Goal: Task Accomplishment & Management: Manage account settings

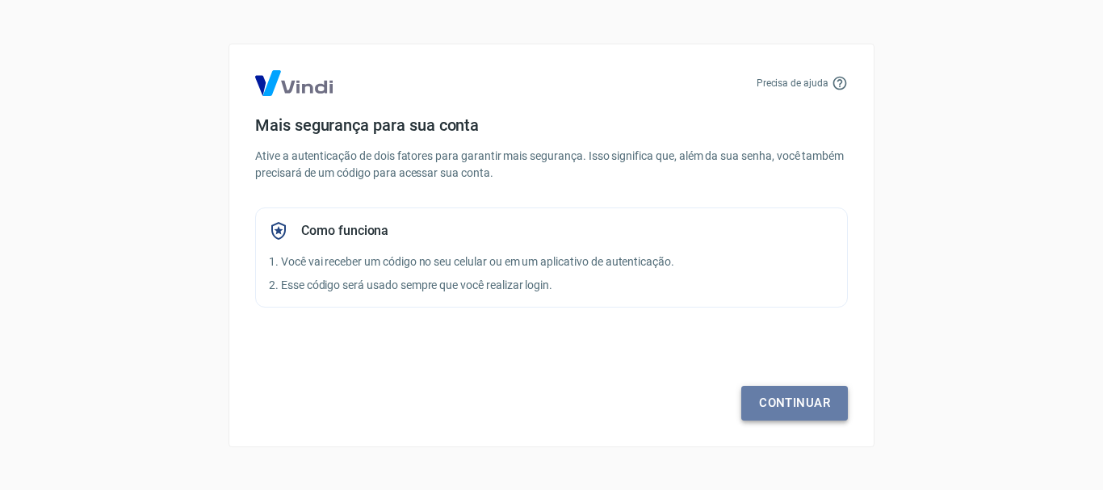
click at [784, 399] on link "Continuar" at bounding box center [794, 403] width 107 height 34
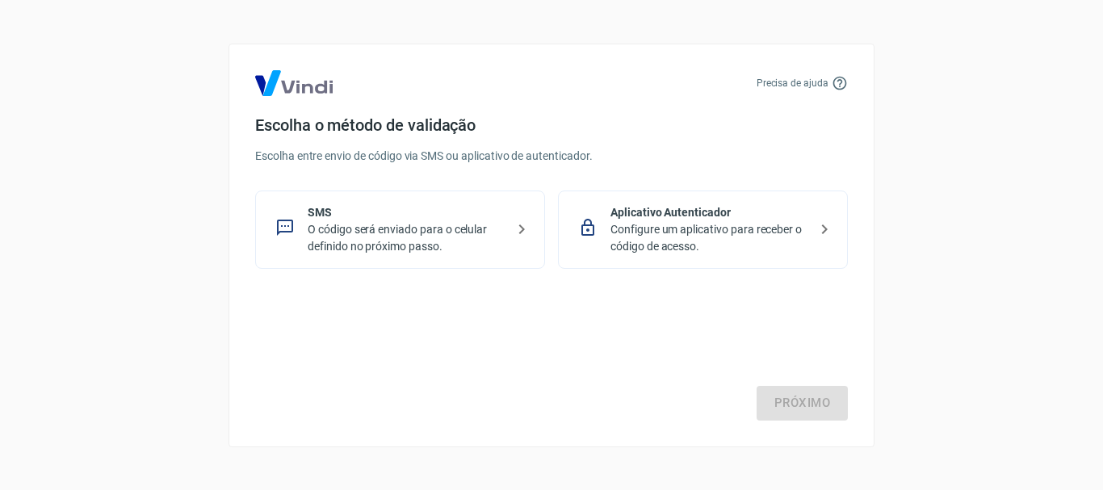
click at [406, 241] on p "O código será enviado para o celular definido no próximo passo." at bounding box center [407, 238] width 198 height 34
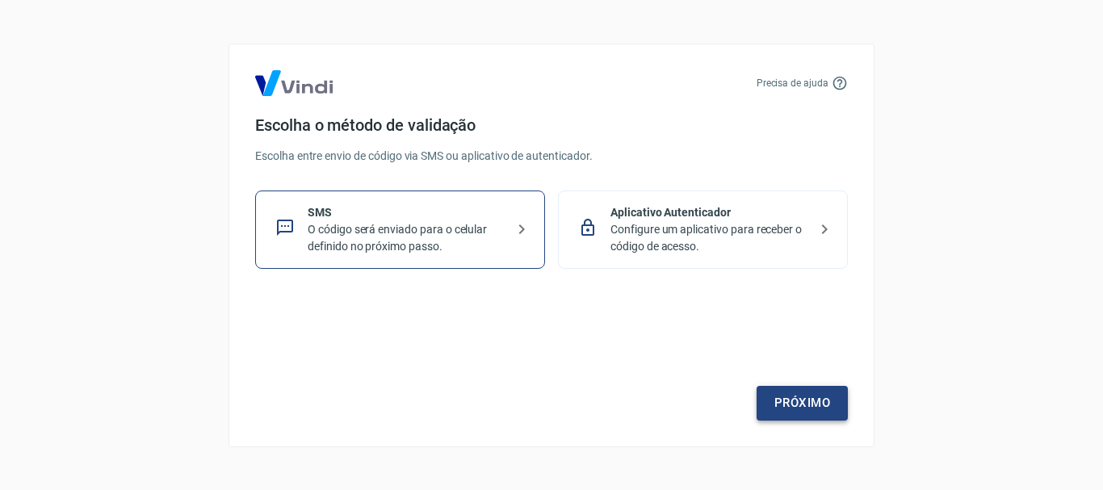
click at [778, 392] on link "Próximo" at bounding box center [802, 403] width 91 height 34
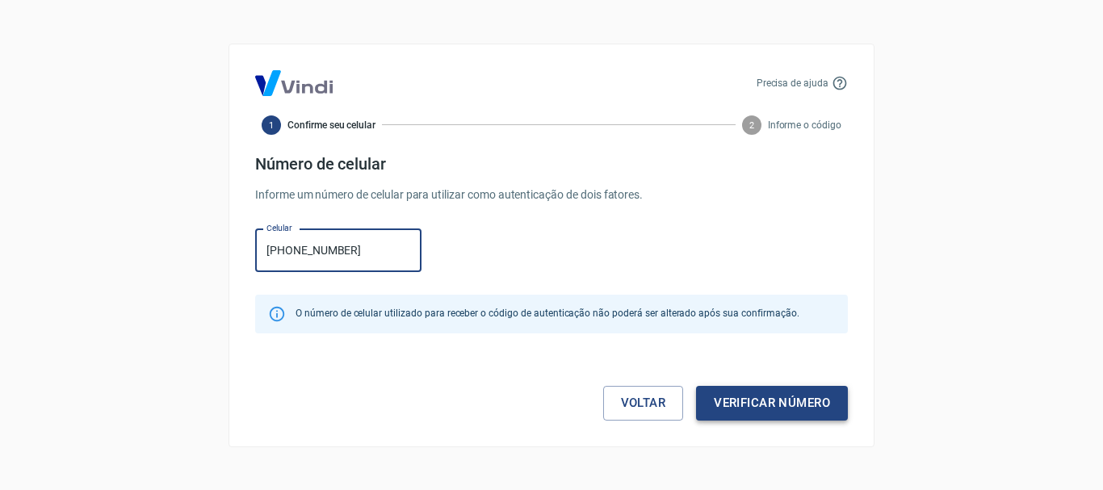
type input "[PHONE_NUMBER]"
click at [769, 409] on button "Verificar número" at bounding box center [772, 403] width 152 height 34
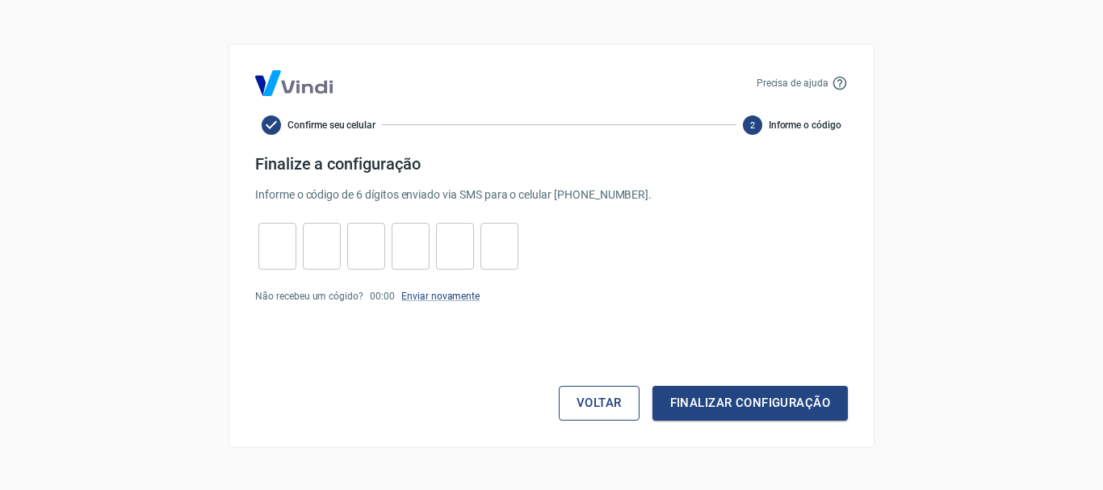
click at [595, 400] on button "Voltar" at bounding box center [599, 403] width 81 height 34
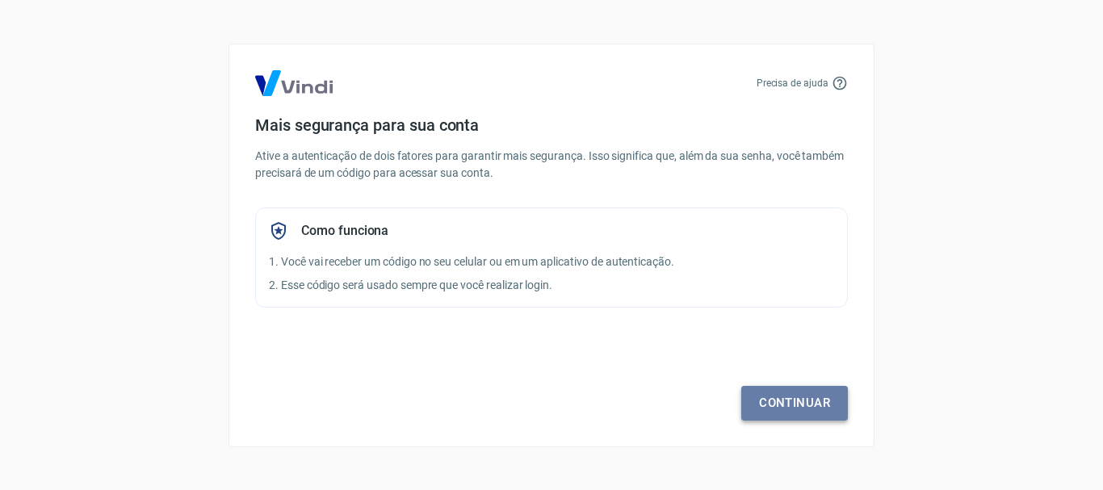
click at [759, 390] on link "Continuar" at bounding box center [794, 403] width 107 height 34
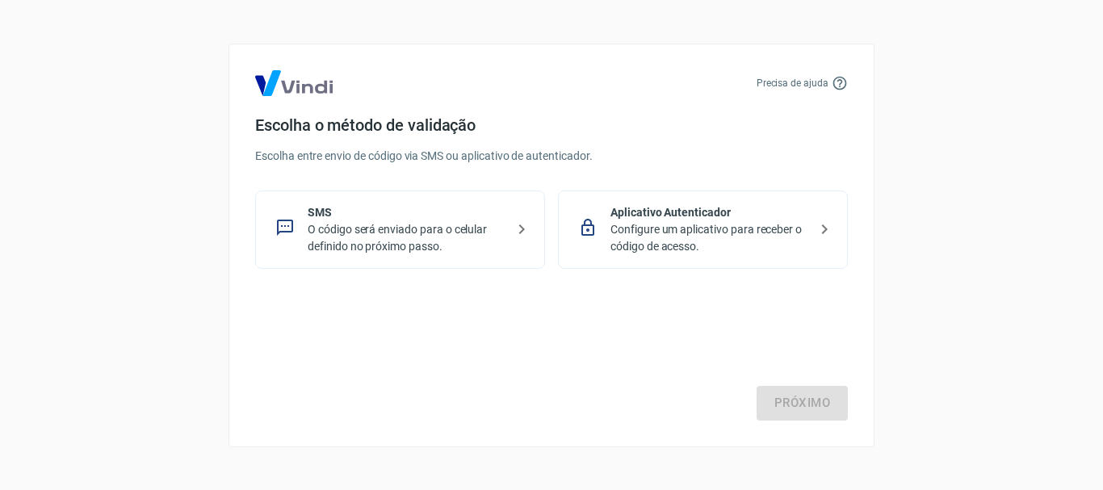
click at [405, 247] on p "O código será enviado para o celular definido no próximo passo." at bounding box center [407, 238] width 198 height 34
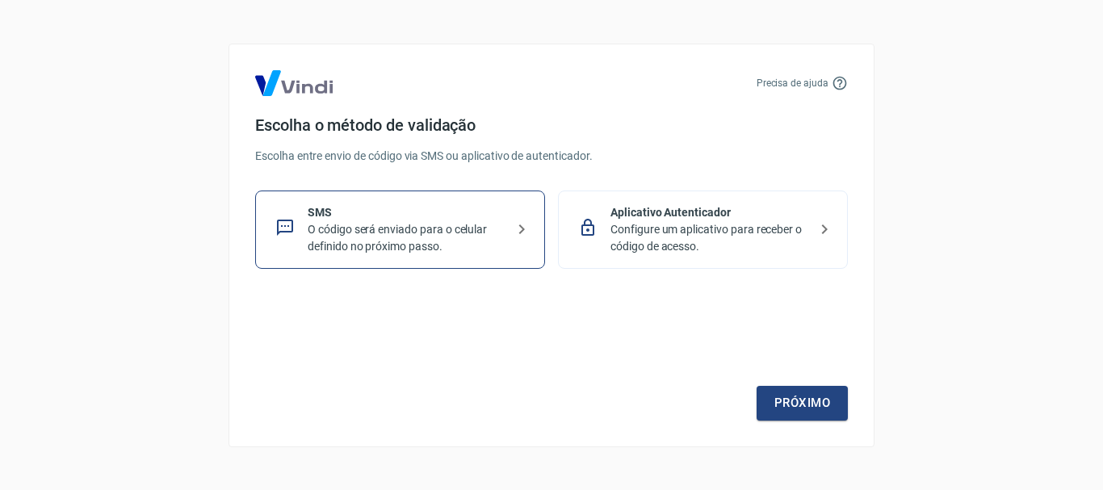
click at [773, 381] on div "Próximo" at bounding box center [551, 354] width 593 height 132
click at [780, 395] on link "Próximo" at bounding box center [802, 403] width 91 height 34
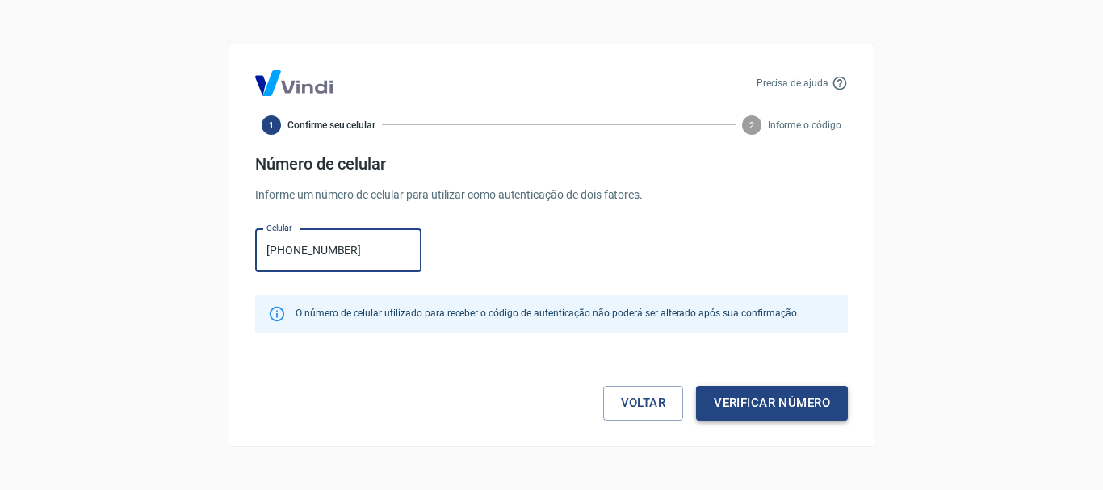
type input "[PHONE_NUMBER]"
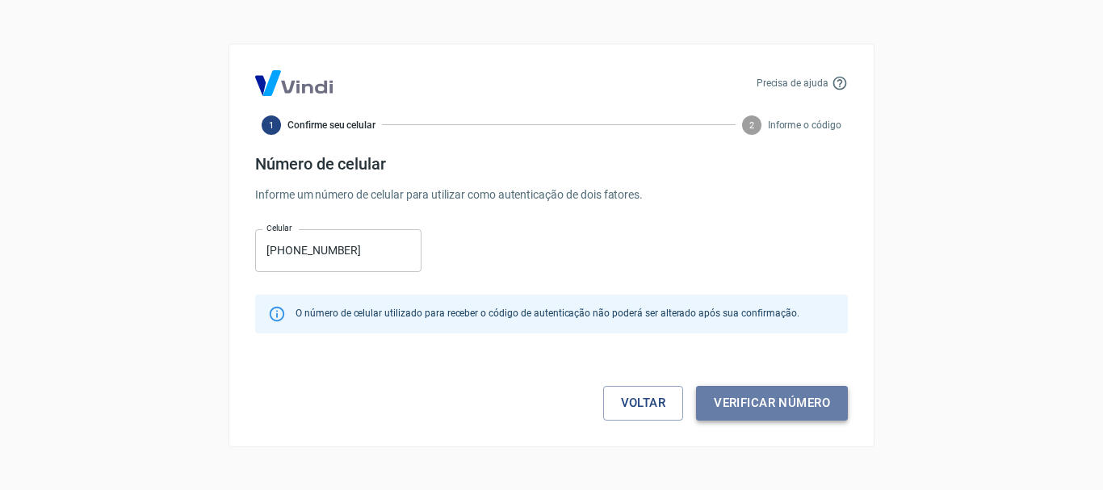
click at [751, 407] on button "Verificar número" at bounding box center [772, 403] width 152 height 34
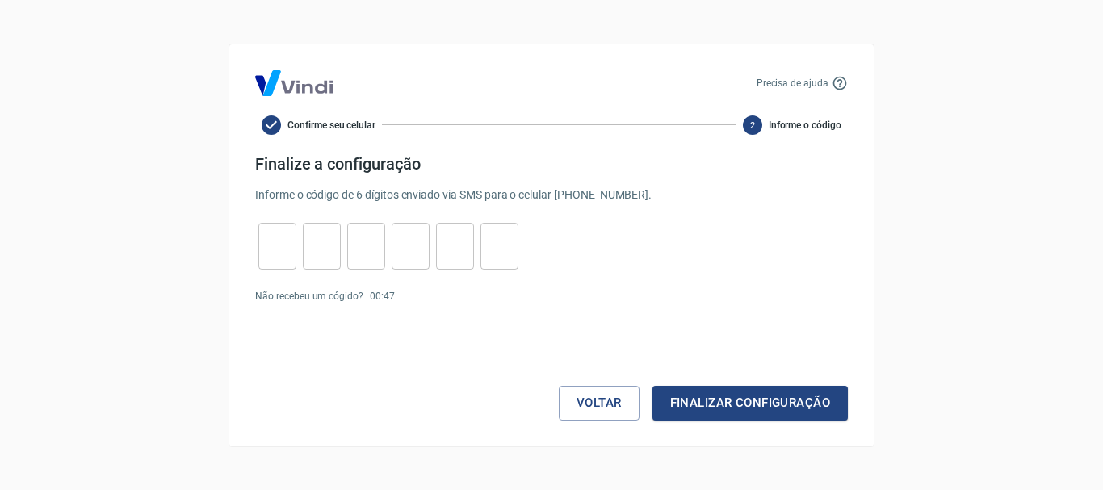
click at [841, 75] on icon at bounding box center [840, 83] width 16 height 16
click at [841, 80] on icon at bounding box center [840, 83] width 14 height 14
click at [815, 81] on p "Precisa de ajuda" at bounding box center [793, 83] width 72 height 15
click at [291, 82] on img at bounding box center [294, 83] width 78 height 26
